Goal: Task Accomplishment & Management: Use online tool/utility

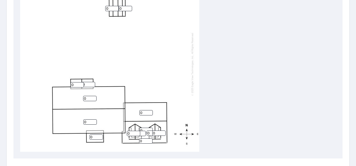
scroll to position [230, 0]
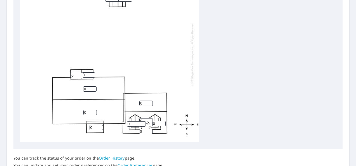
click at [175, 95] on div "0 0 0 0 0 0 0 0 0 0 0 0 0 0 0 0" at bounding box center [109, 55] width 179 height 176
type input "1"
click at [151, 102] on input "1" at bounding box center [146, 103] width 13 height 5
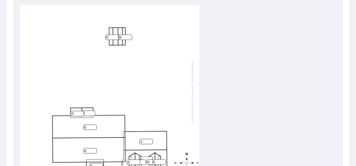
scroll to position [47, 0]
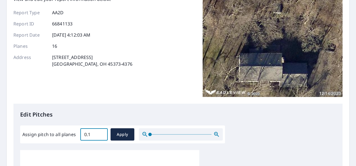
click at [103, 134] on input "0.1" at bounding box center [93, 135] width 27 height 16
click at [92, 134] on input "0.1" at bounding box center [93, 135] width 27 height 16
type input "4"
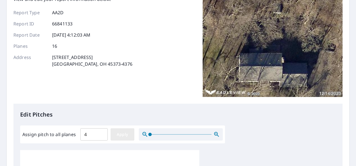
click at [118, 136] on span "Apply" at bounding box center [122, 134] width 15 height 7
type input "4"
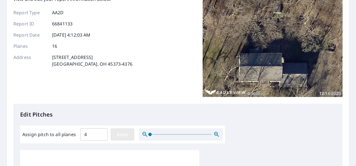
type input "4"
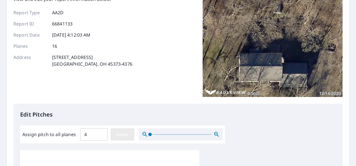
type input "4"
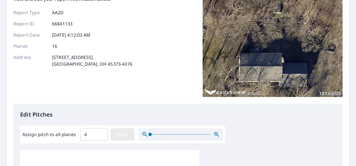
type input "4"
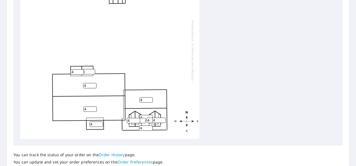
scroll to position [235, 0]
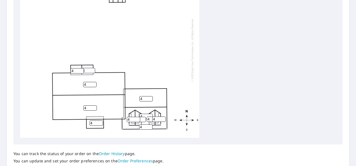
click at [143, 98] on input "4" at bounding box center [146, 98] width 13 height 5
type input "8"
click at [143, 115] on input "4" at bounding box center [146, 116] width 13 height 5
click at [146, 128] on input "4" at bounding box center [145, 127] width 13 height 5
type input "8"
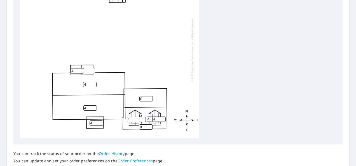
click at [96, 123] on input "4" at bounding box center [96, 123] width 13 height 5
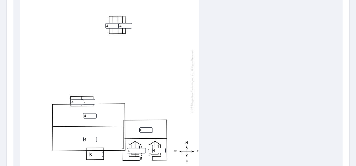
scroll to position [277, 0]
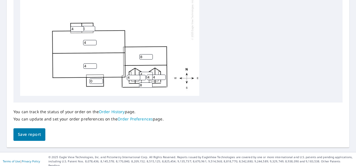
type input "0"
click at [30, 133] on span "Save report" at bounding box center [29, 134] width 23 height 7
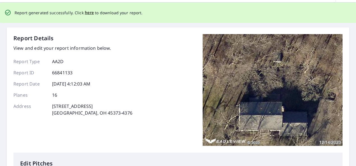
scroll to position [0, 0]
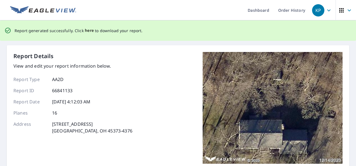
click at [88, 31] on span "here" at bounding box center [89, 30] width 9 height 7
